Goal: Information Seeking & Learning: Check status

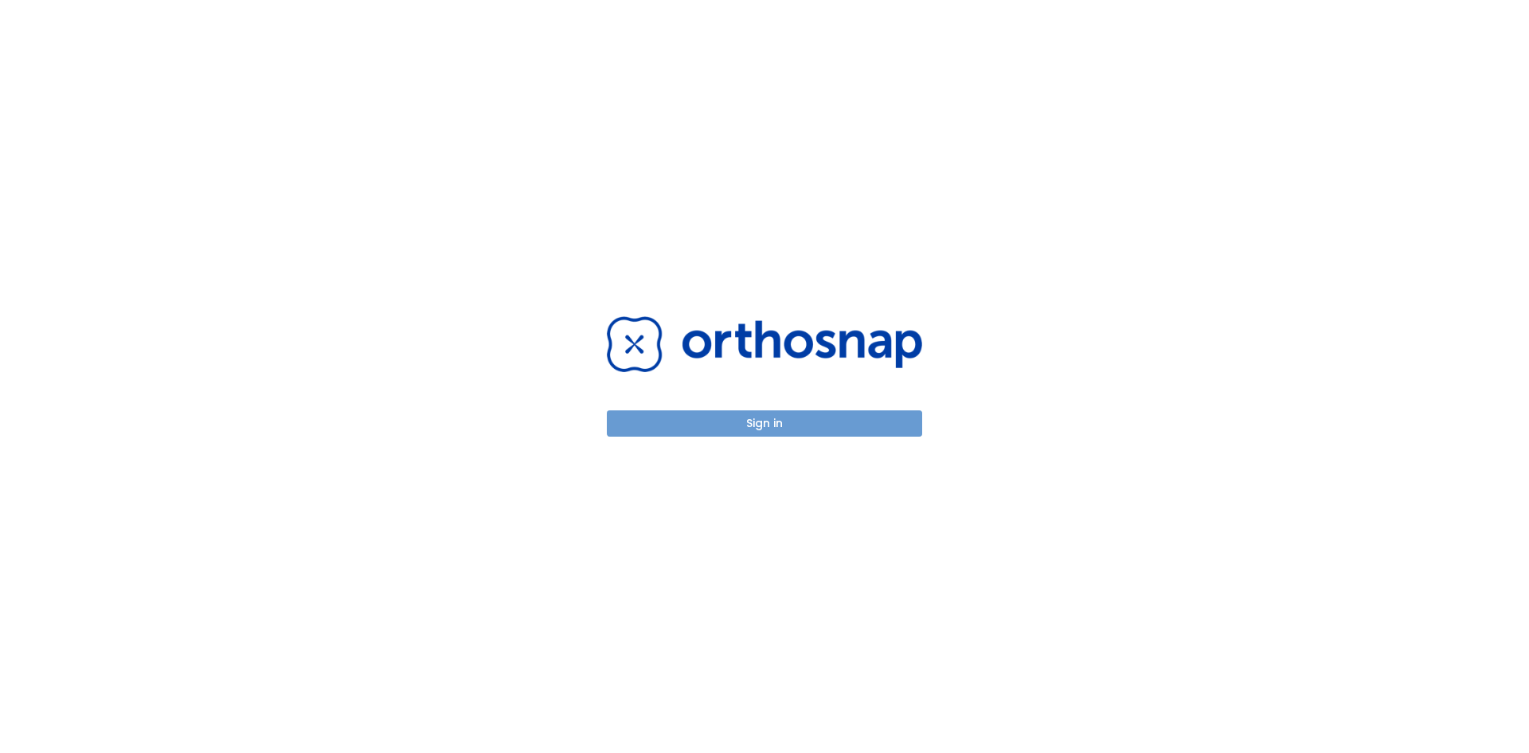
click at [859, 417] on button "Sign in" at bounding box center [764, 423] width 315 height 26
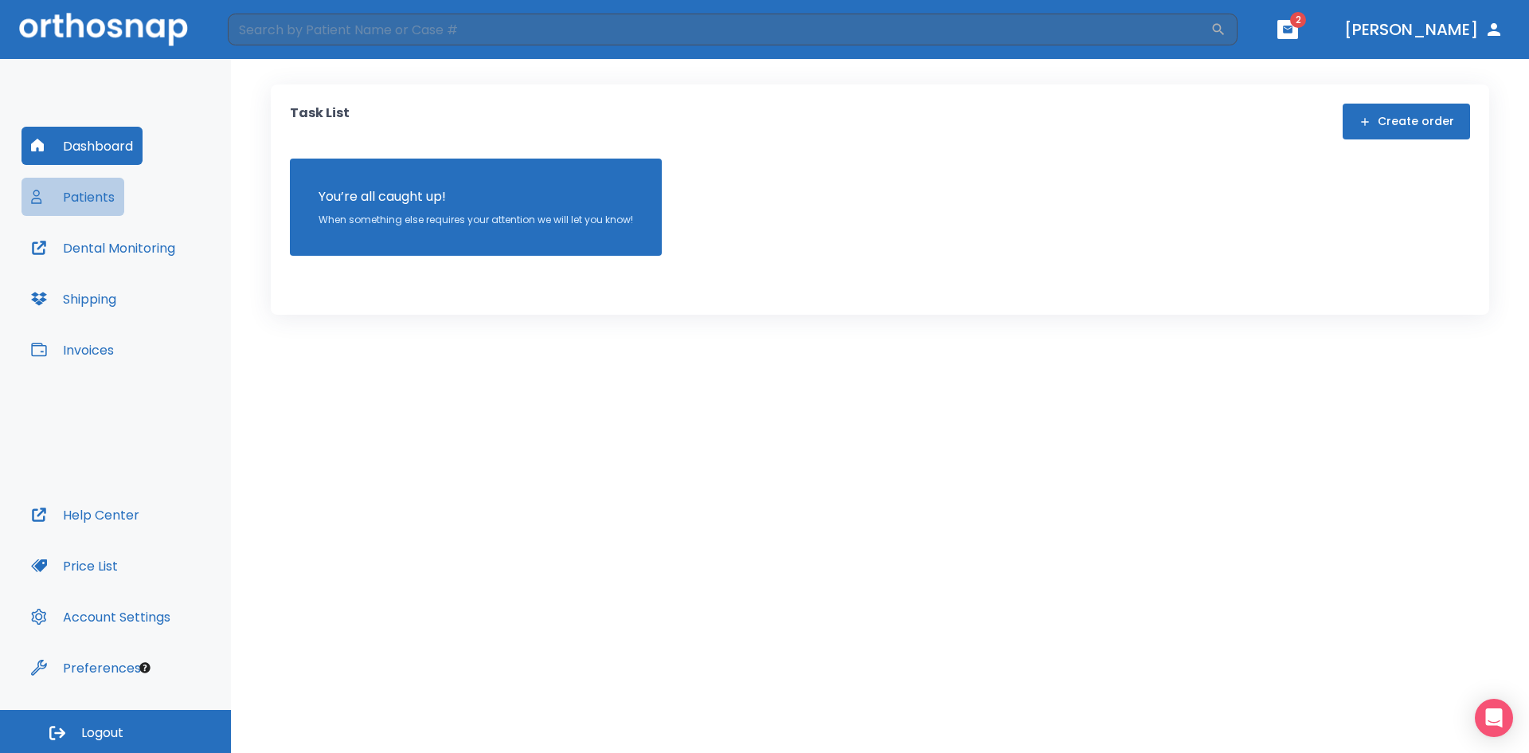
click at [90, 198] on button "Patients" at bounding box center [73, 197] width 103 height 38
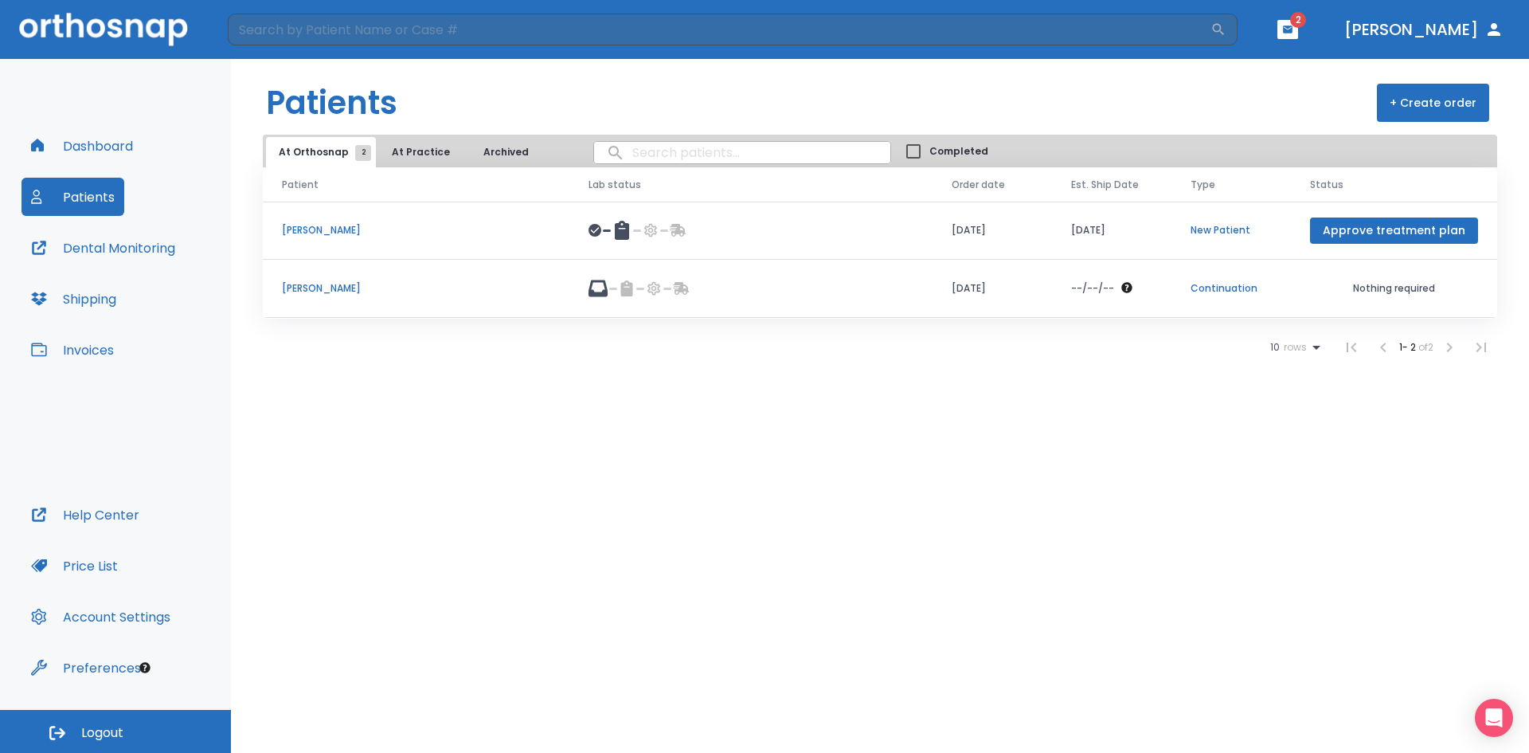
click at [353, 283] on p "[PERSON_NAME]" at bounding box center [416, 288] width 268 height 14
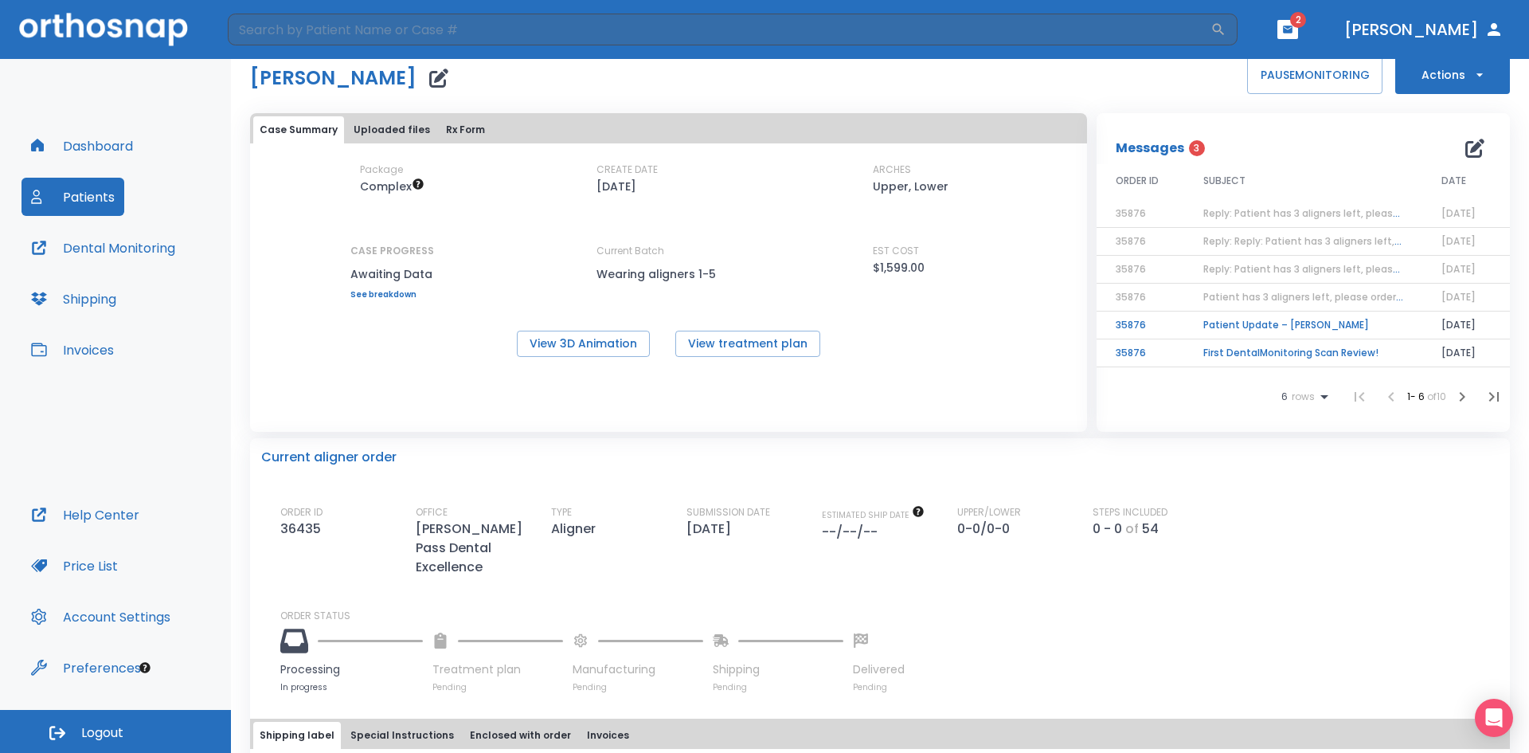
scroll to position [28, 0]
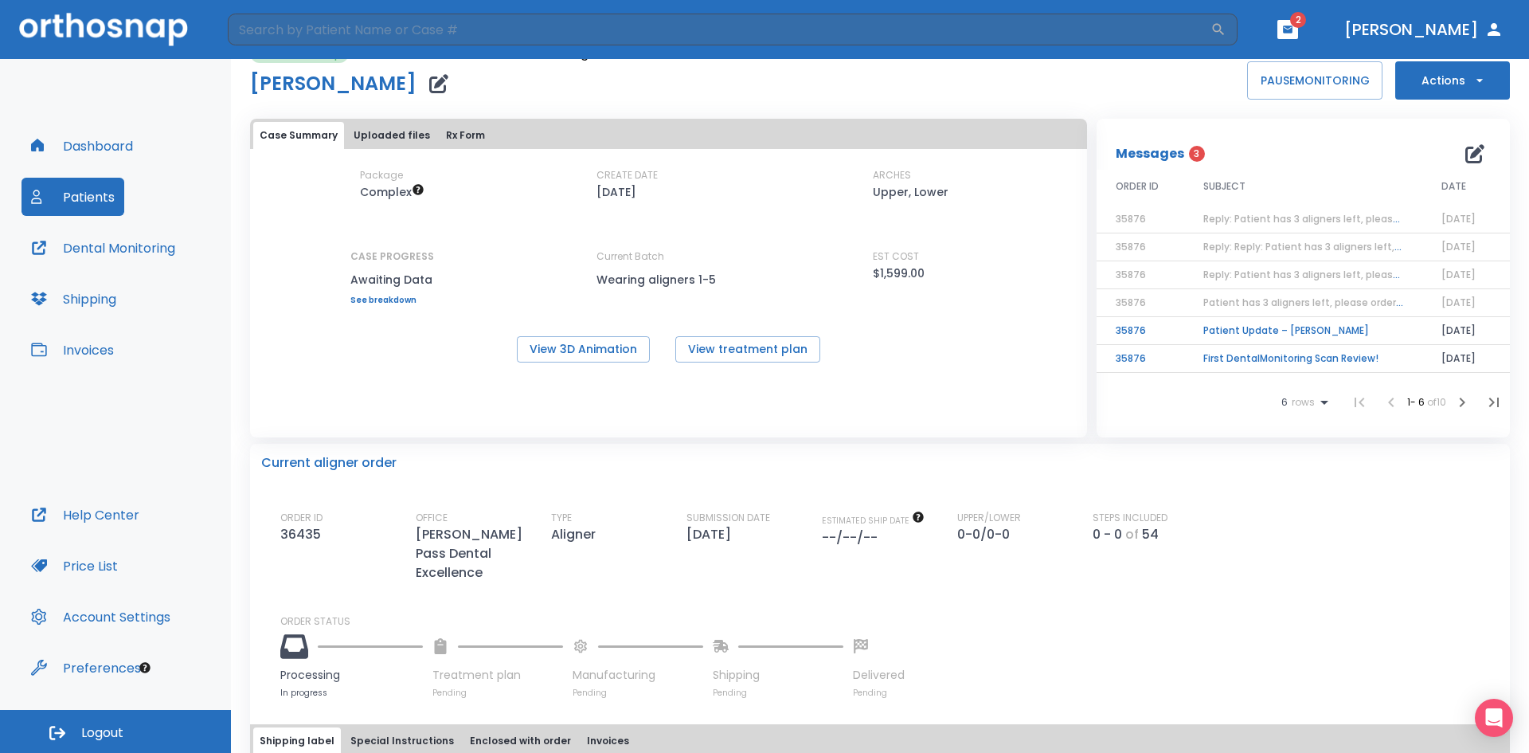
click at [1251, 213] on span "Reply: Patient has 3 aligners left, please order next set! Sorry approve 5-15 9…" at bounding box center [1413, 219] width 421 height 14
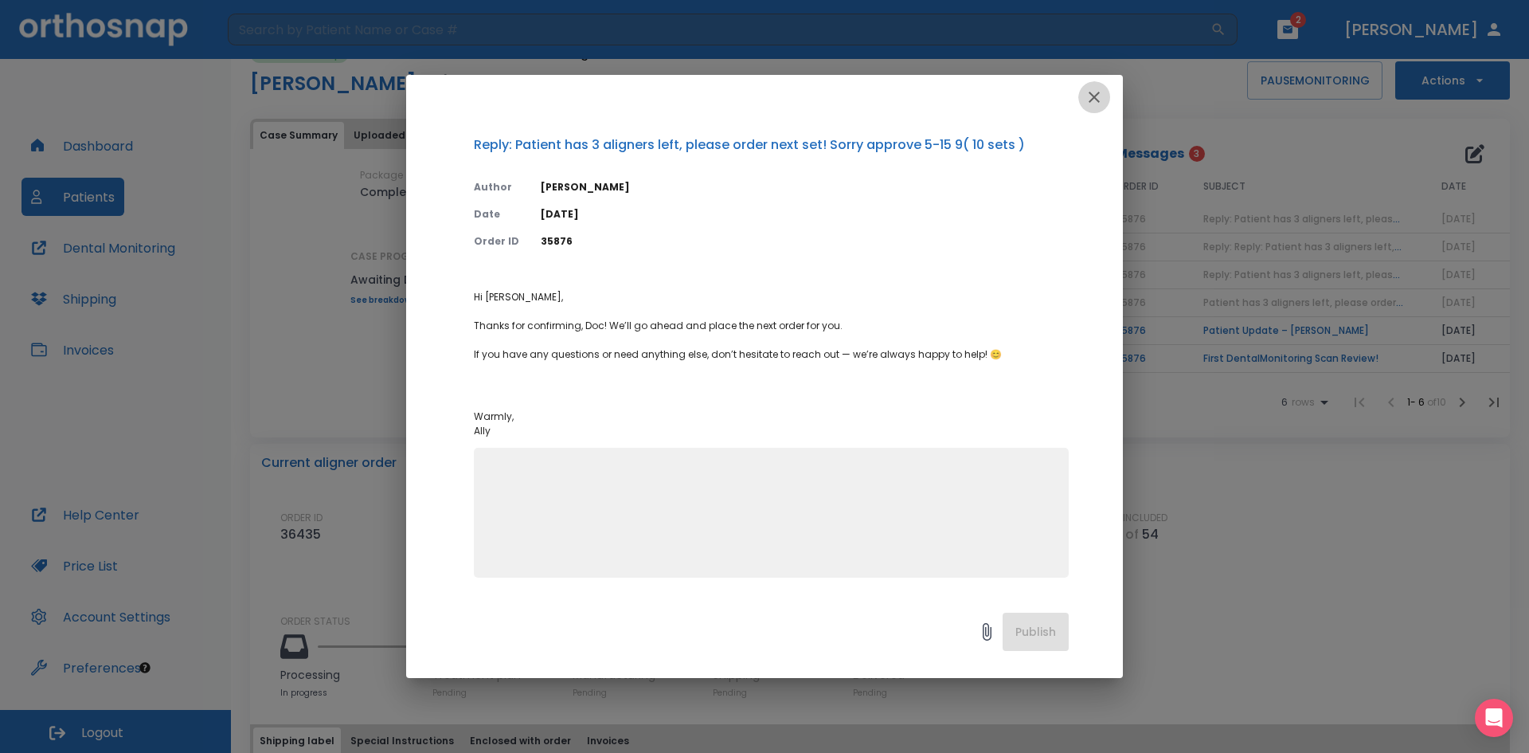
click at [1087, 98] on icon "button" at bounding box center [1094, 97] width 19 height 19
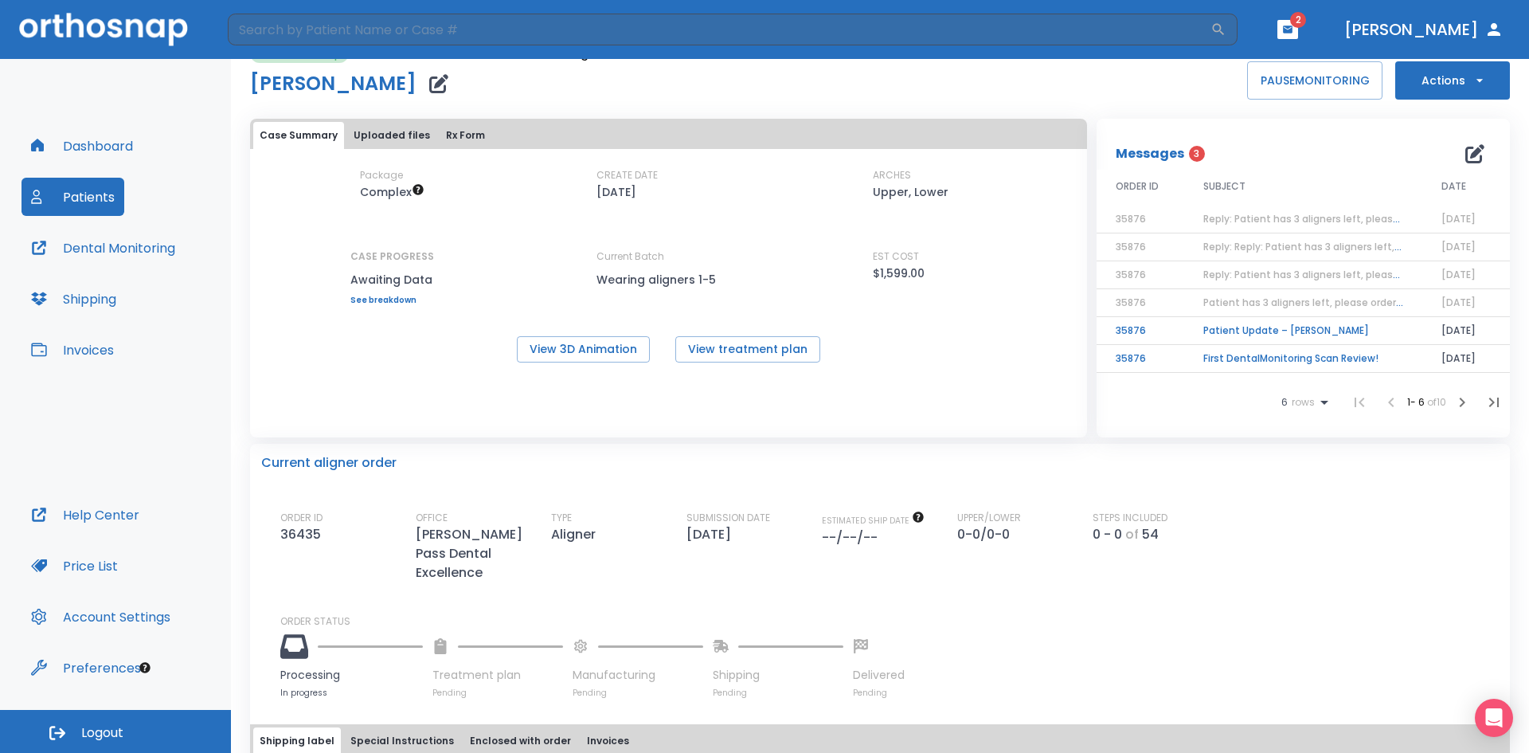
click at [1189, 160] on span "3" at bounding box center [1197, 154] width 16 height 16
click at [1189, 156] on span "3" at bounding box center [1197, 154] width 16 height 16
click at [1160, 150] on p "Messages" at bounding box center [1150, 153] width 68 height 19
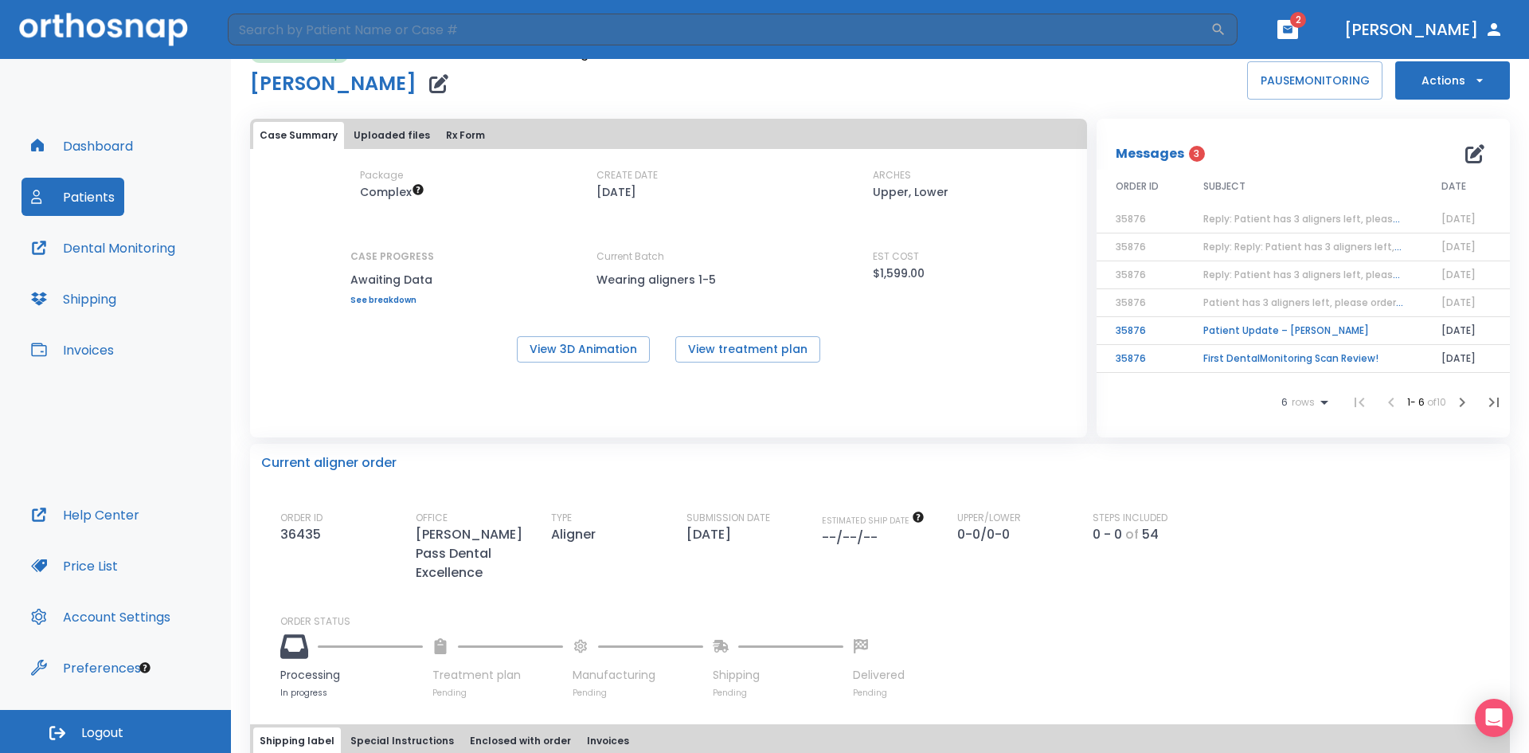
click at [1191, 157] on span "3" at bounding box center [1197, 154] width 16 height 16
click at [1298, 38] on button "button" at bounding box center [1287, 29] width 21 height 19
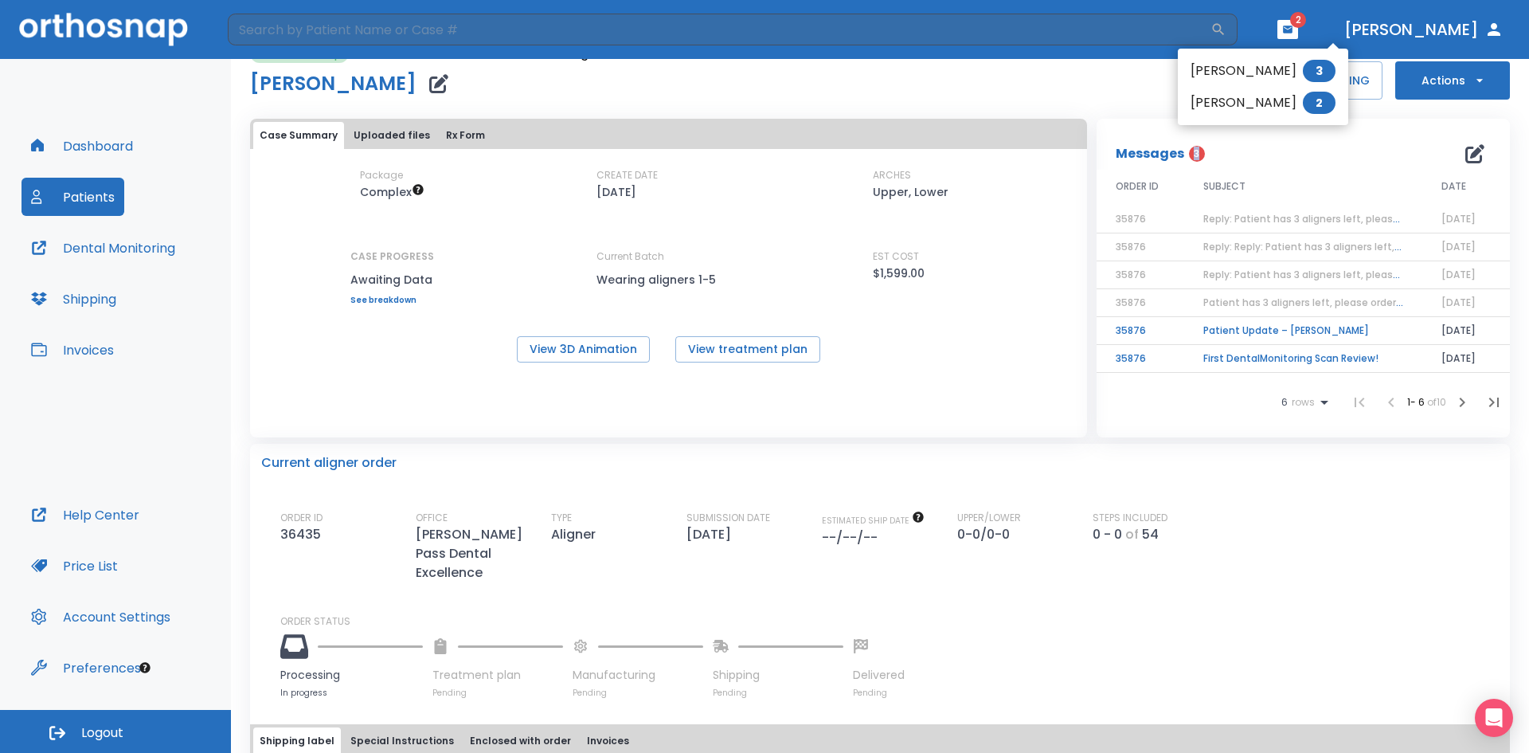
click at [1283, 73] on li "[PERSON_NAME] 3" at bounding box center [1263, 71] width 170 height 32
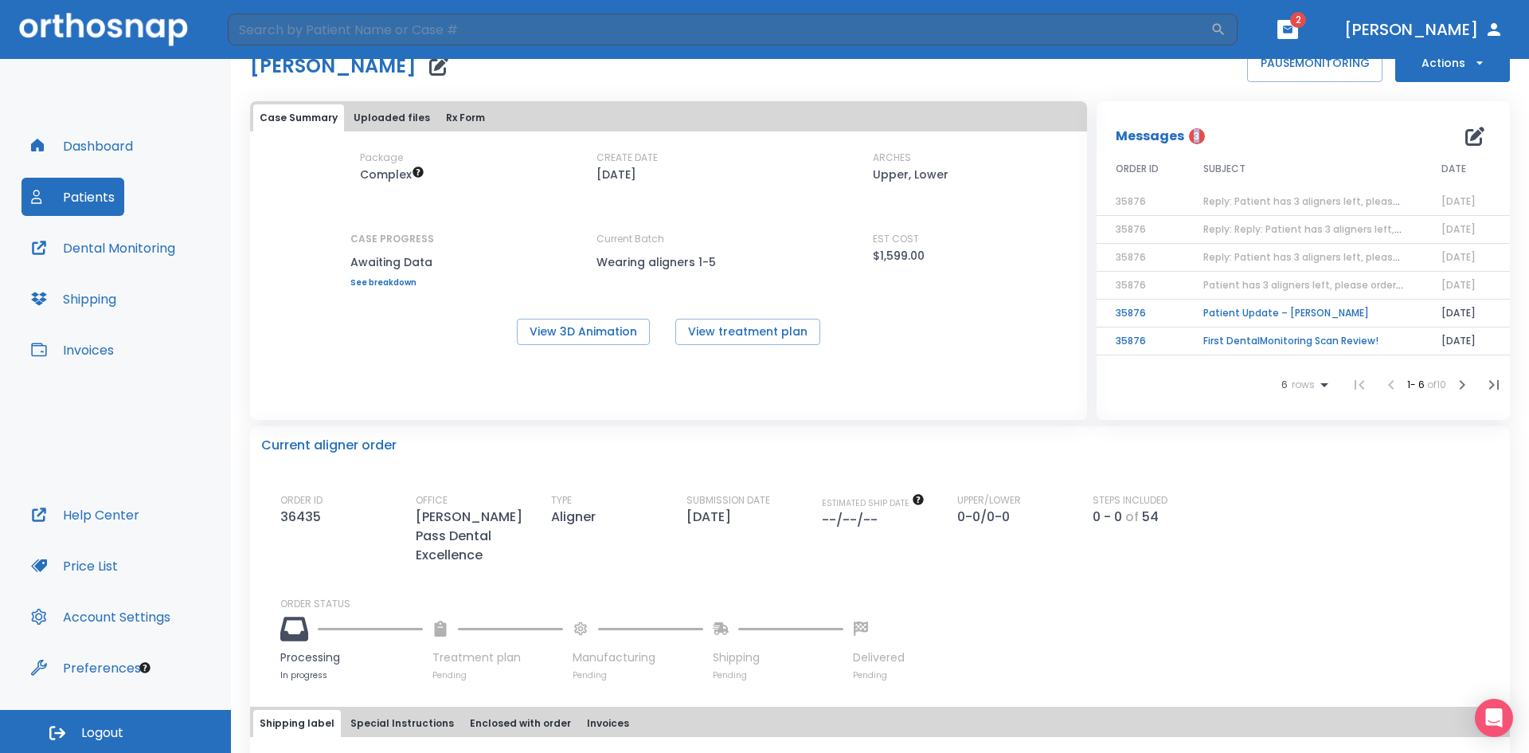
scroll to position [30, 0]
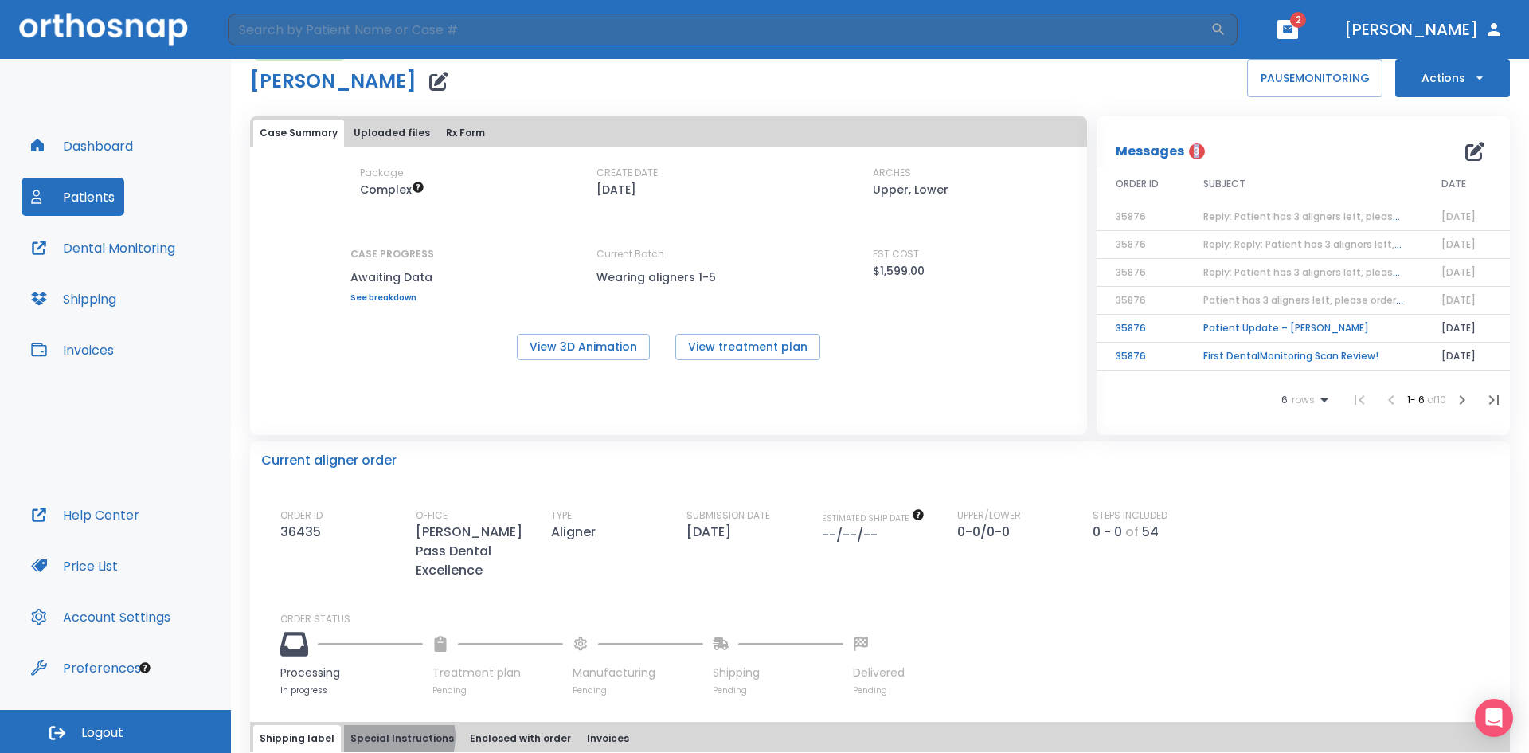
click at [386, 725] on button "Special Instructions" at bounding box center [402, 738] width 116 height 27
click at [479, 725] on button "Enclosed with order" at bounding box center [521, 738] width 114 height 27
click at [561, 725] on div "Shipping label Special Instructions Enclosed with order Invoices" at bounding box center [880, 738] width 1254 height 27
click at [591, 725] on button "Invoices" at bounding box center [608, 738] width 55 height 27
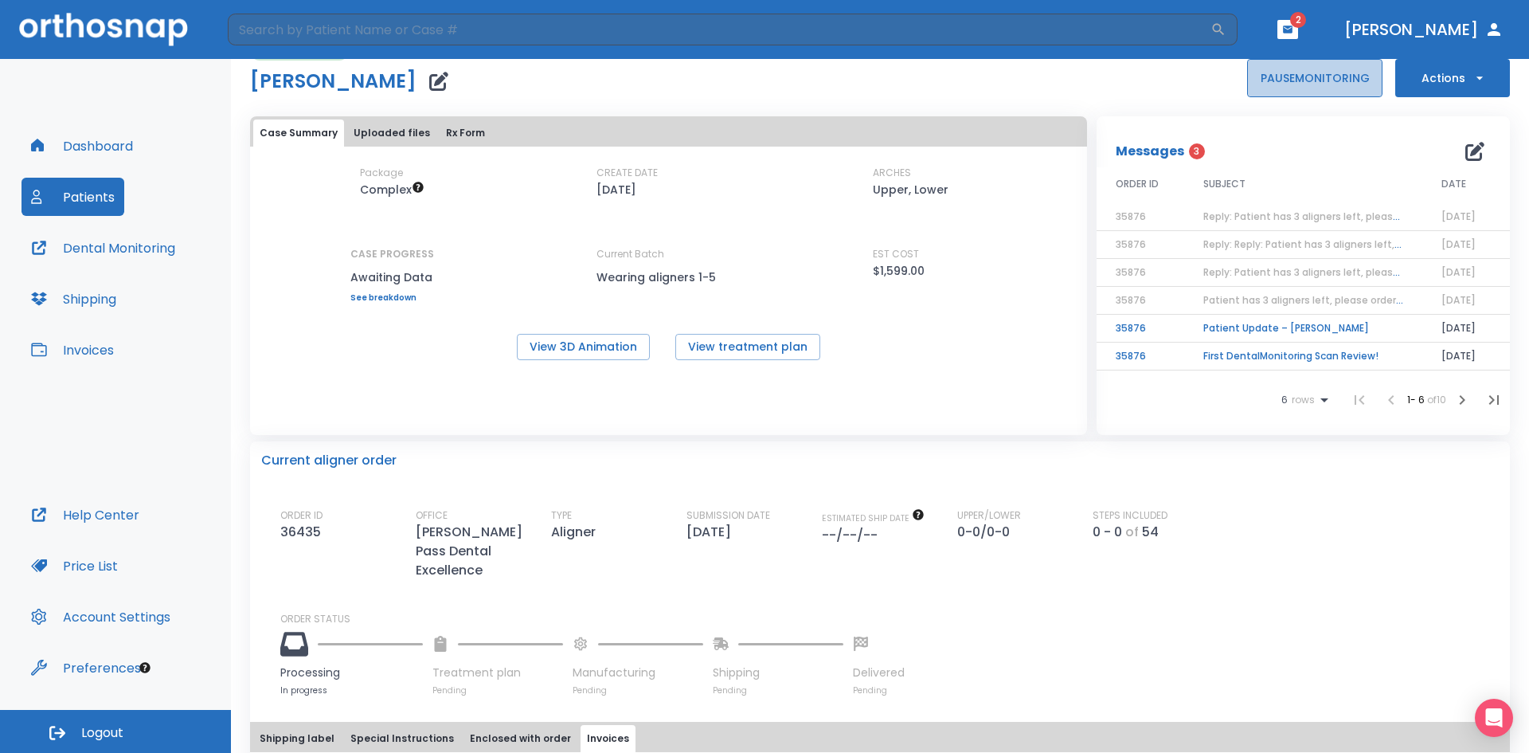
click at [1297, 66] on button "PAUSE MONITORING" at bounding box center [1314, 78] width 135 height 38
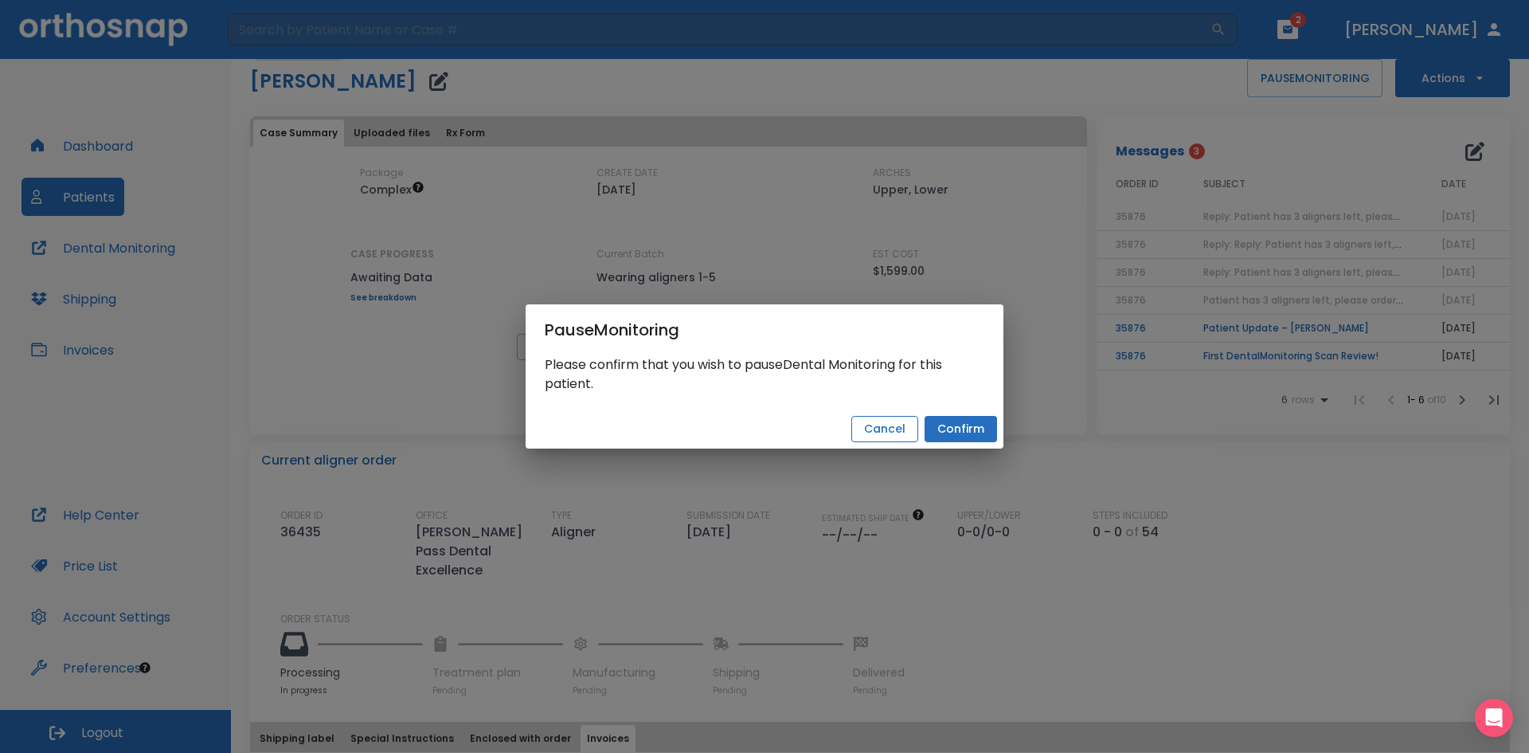
click at [878, 428] on button "Cancel" at bounding box center [884, 429] width 67 height 26
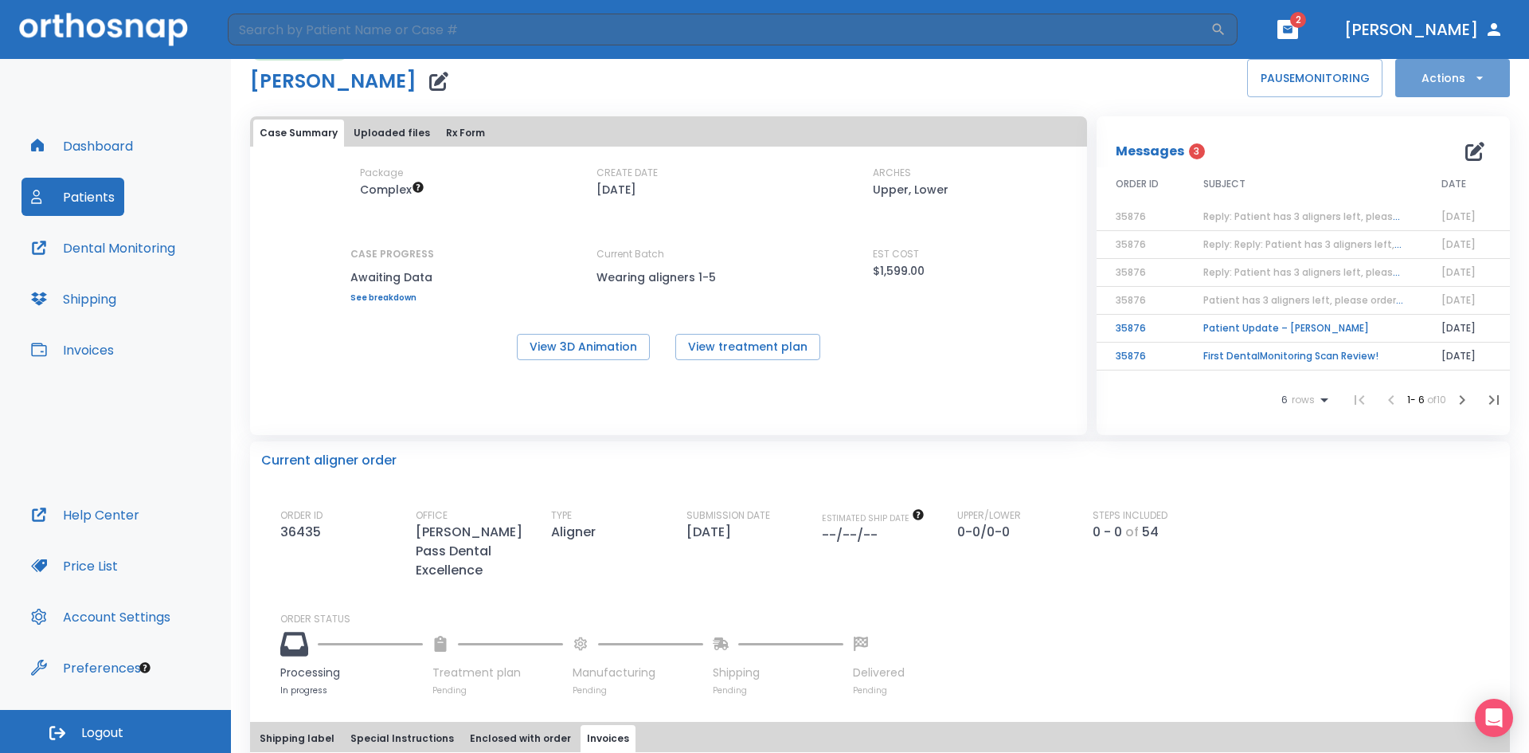
click at [1476, 78] on icon "button" at bounding box center [1479, 77] width 6 height 3
click at [1374, 592] on div at bounding box center [764, 376] width 1529 height 753
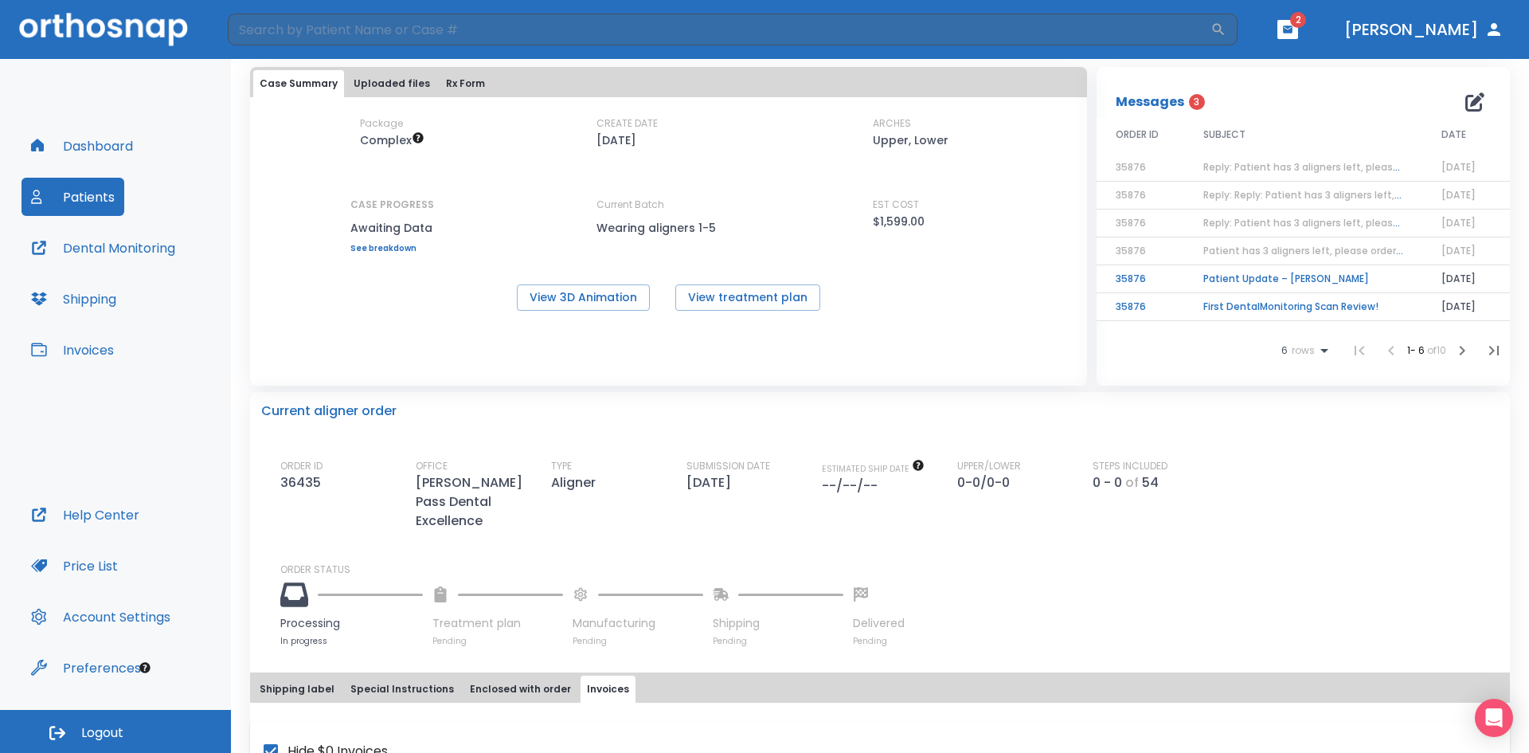
scroll to position [77, 0]
click at [140, 660] on div "Tooltip anchor" at bounding box center [145, 667] width 14 height 14
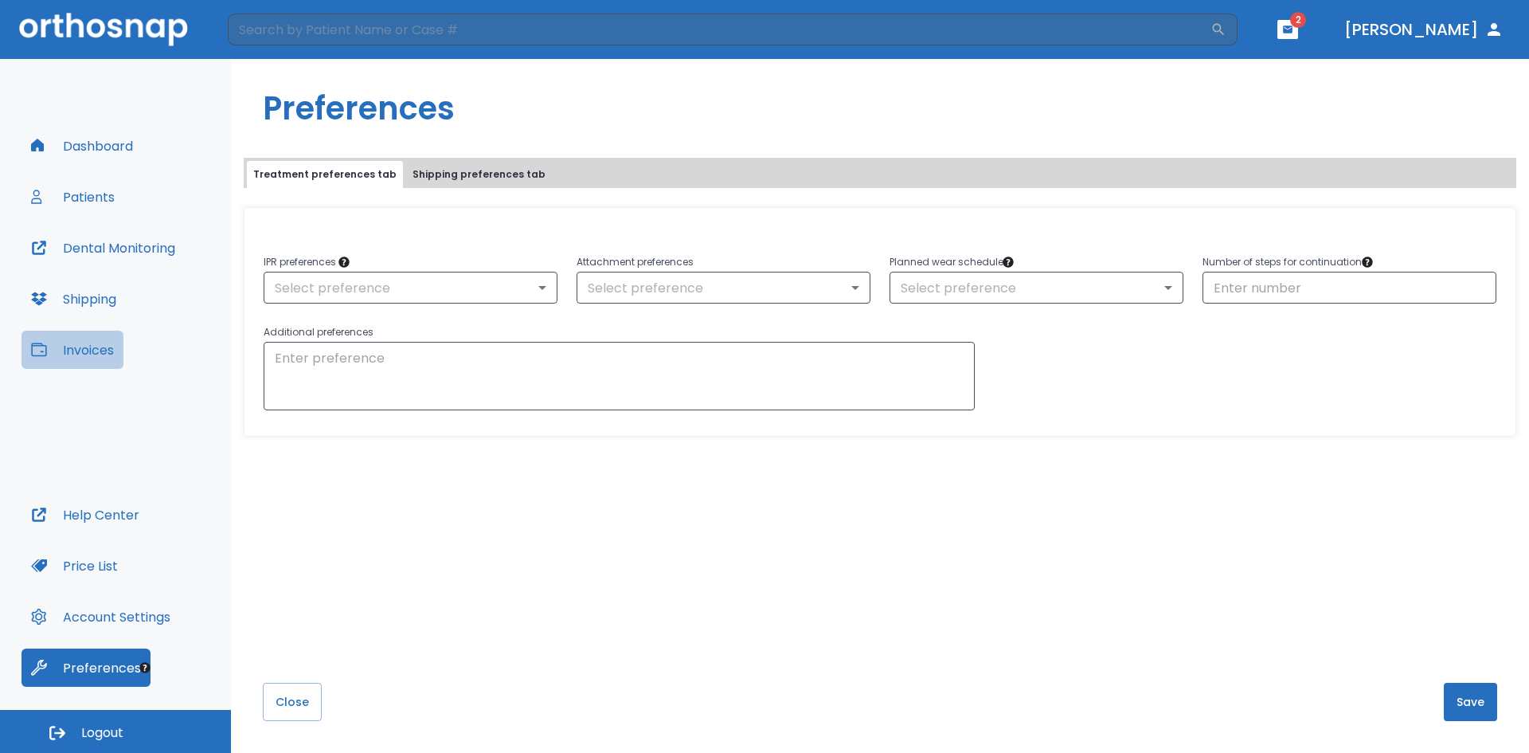
click at [100, 338] on button "Invoices" at bounding box center [73, 350] width 102 height 38
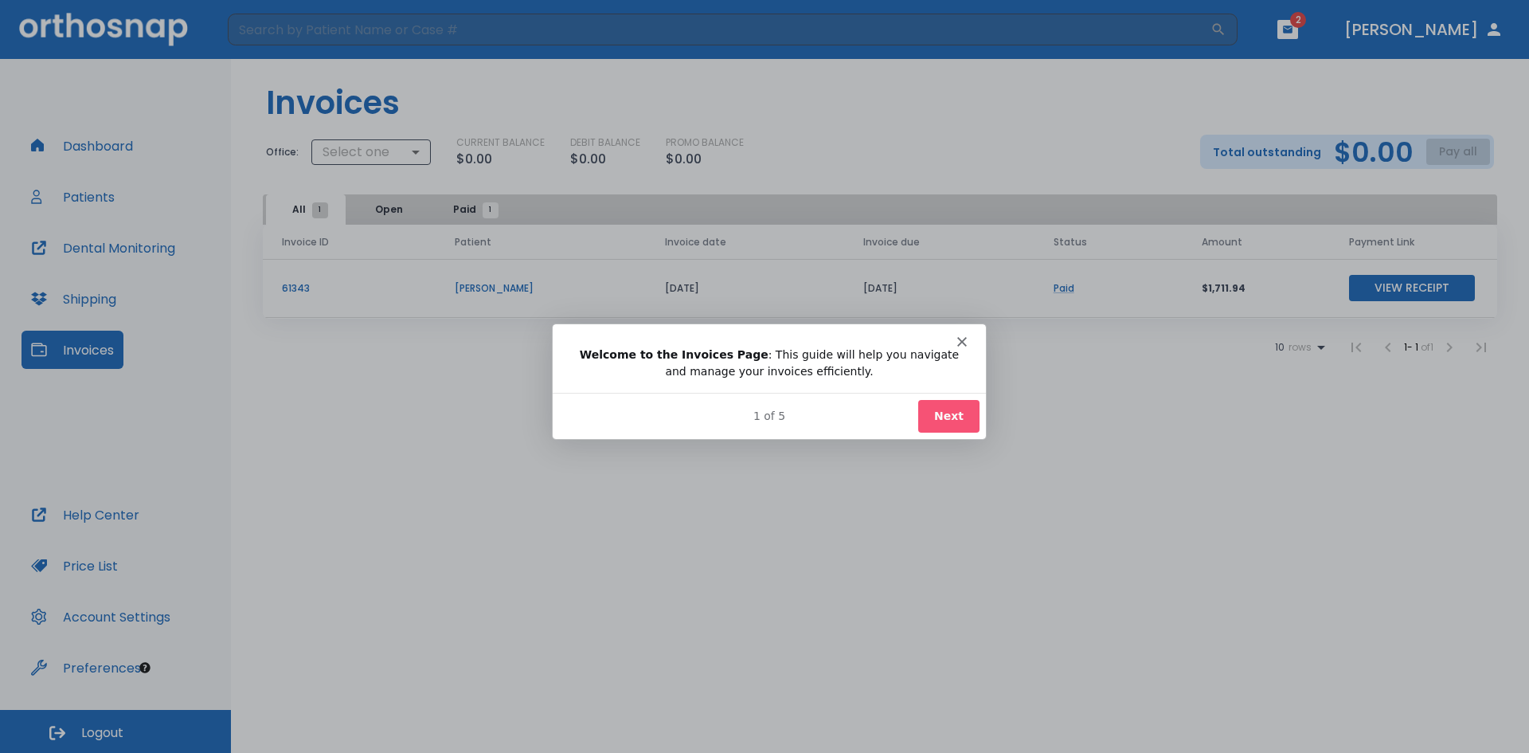
click at [963, 337] on icon "Close" at bounding box center [962, 340] width 10 height 10
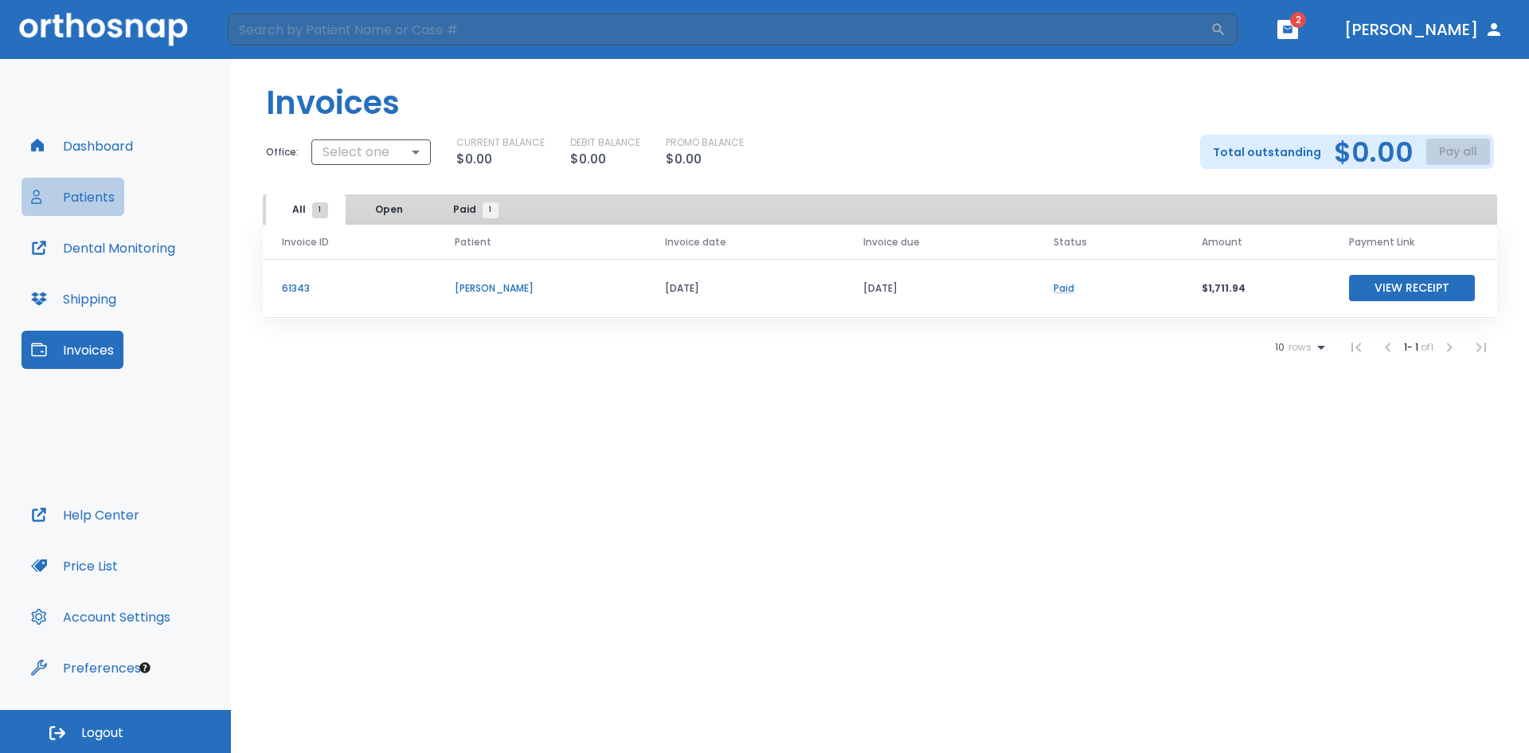
click at [98, 197] on button "Patients" at bounding box center [73, 197] width 103 height 38
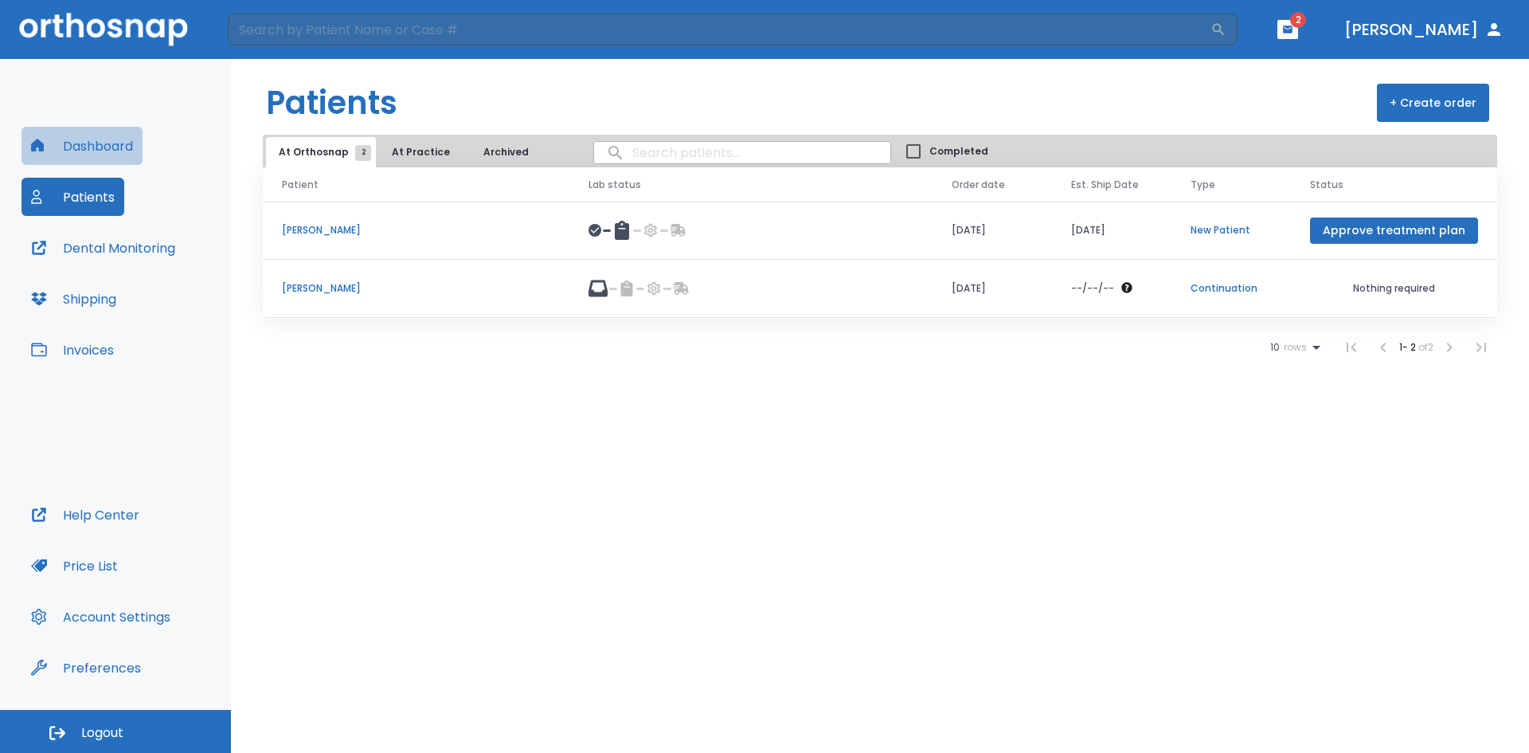
click at [104, 161] on button "Dashboard" at bounding box center [82, 146] width 121 height 38
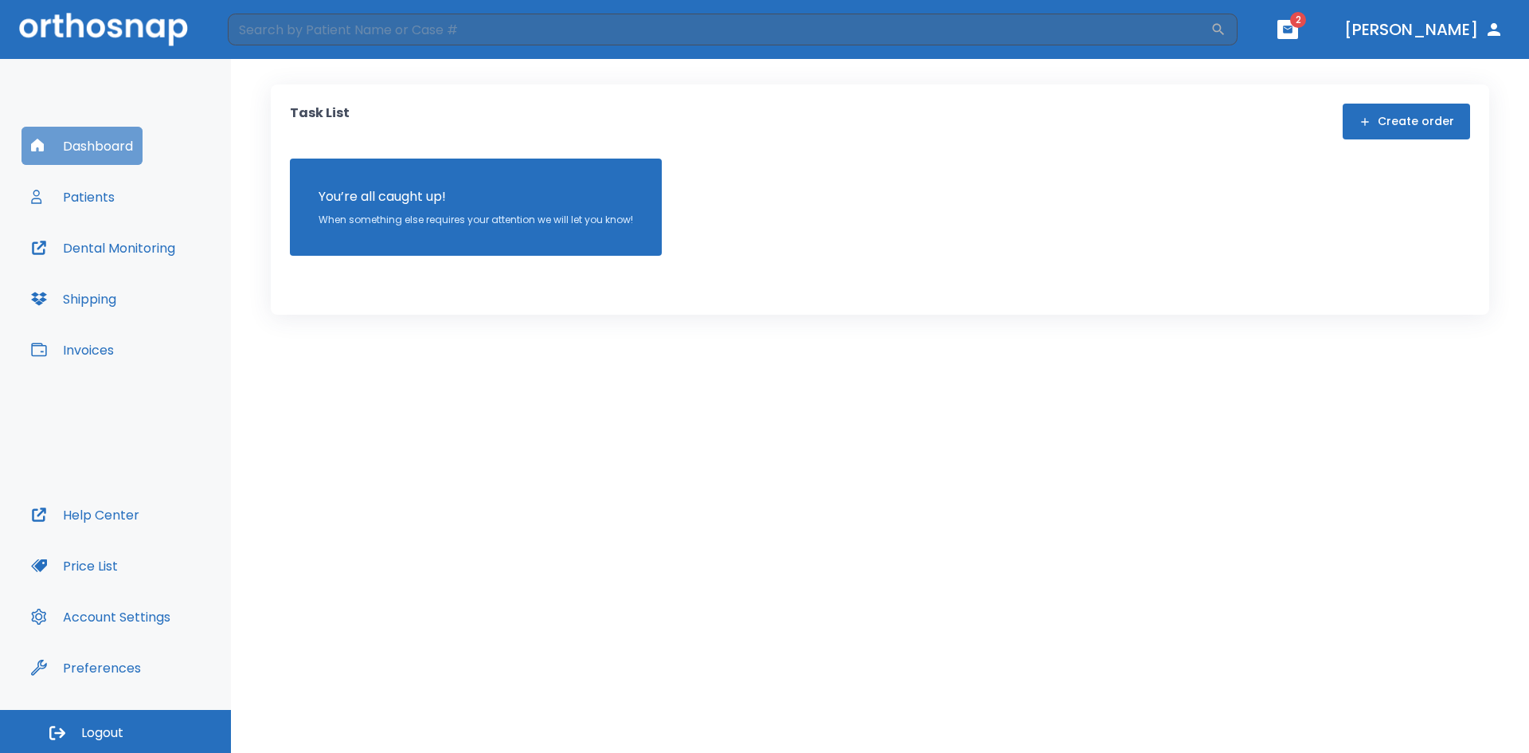
click at [104, 161] on button "Dashboard" at bounding box center [82, 146] width 121 height 38
click at [354, 440] on div "Task List Create order You’re all caught up! When something else requires your …" at bounding box center [880, 406] width 1298 height 694
click at [65, 208] on button "Patients" at bounding box center [73, 197] width 103 height 38
